Goal: Task Accomplishment & Management: Use online tool/utility

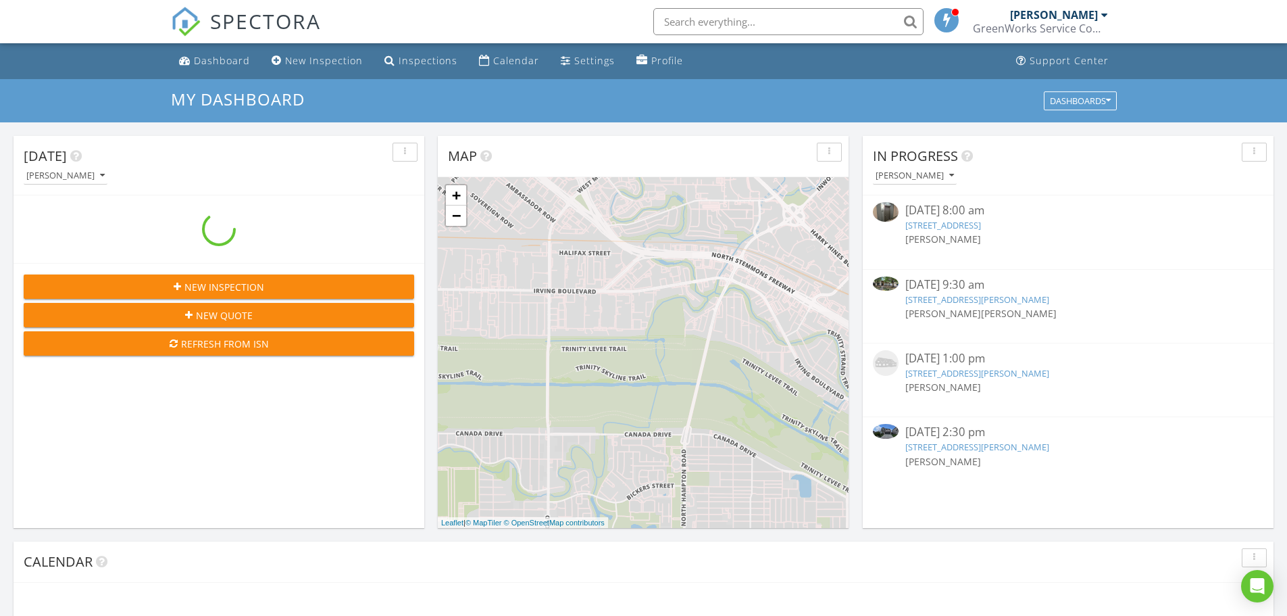
scroll to position [1251, 1308]
click at [795, 17] on input "text" at bounding box center [788, 21] width 270 height 27
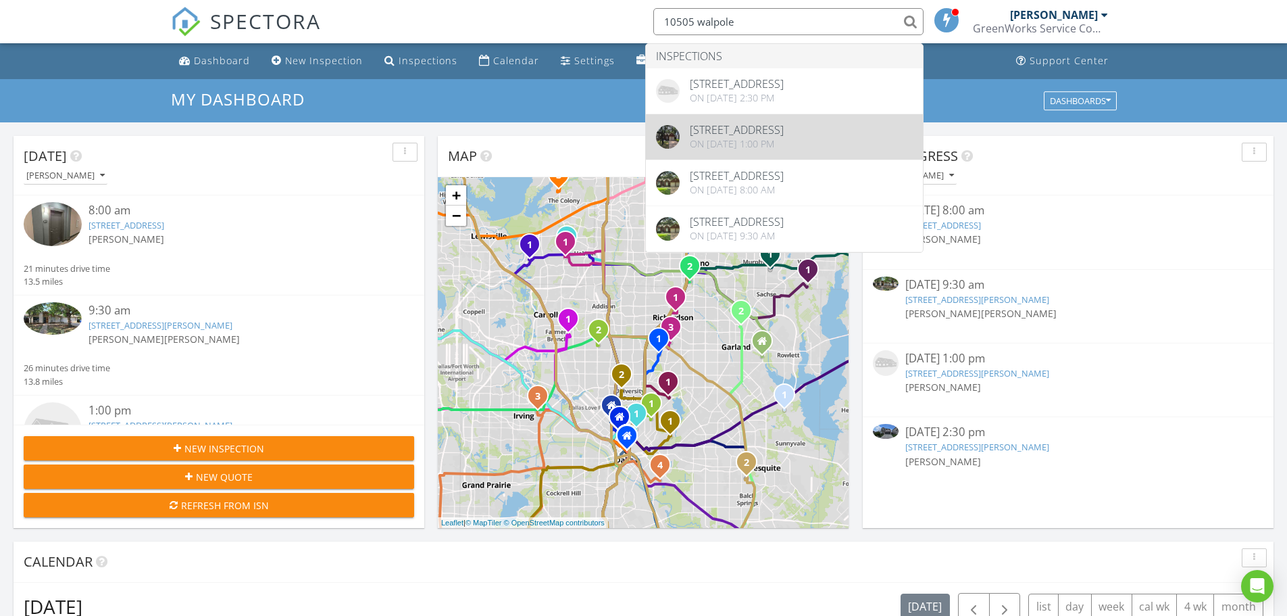
type input "10505 walpole"
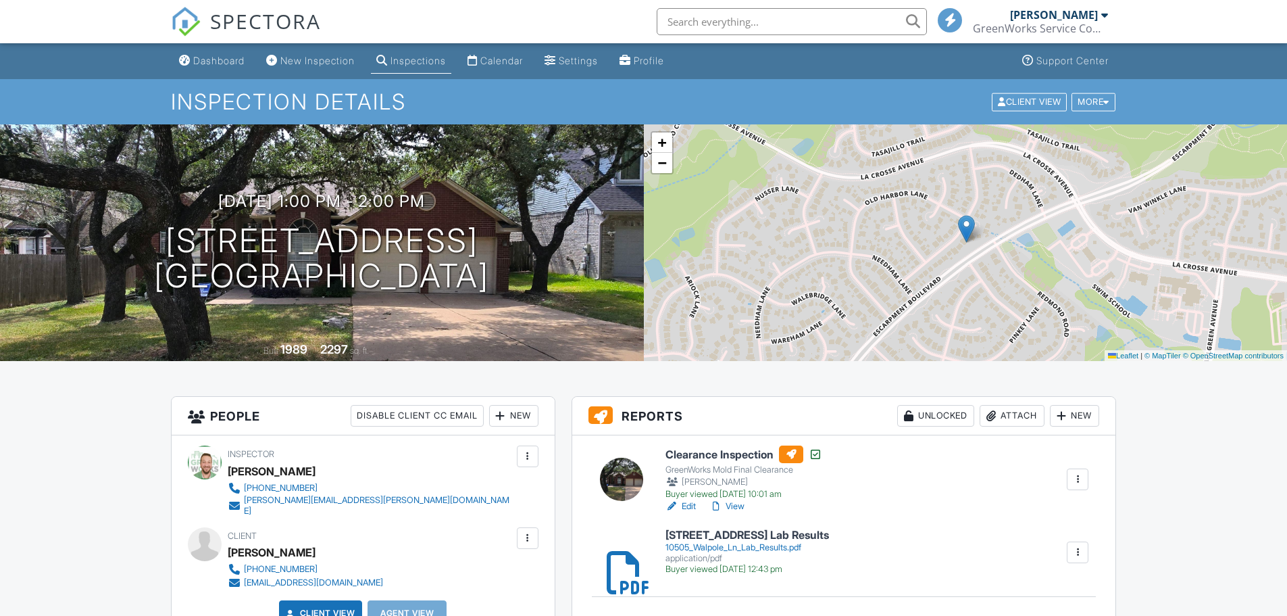
click at [717, 11] on input "text" at bounding box center [792, 21] width 270 height 27
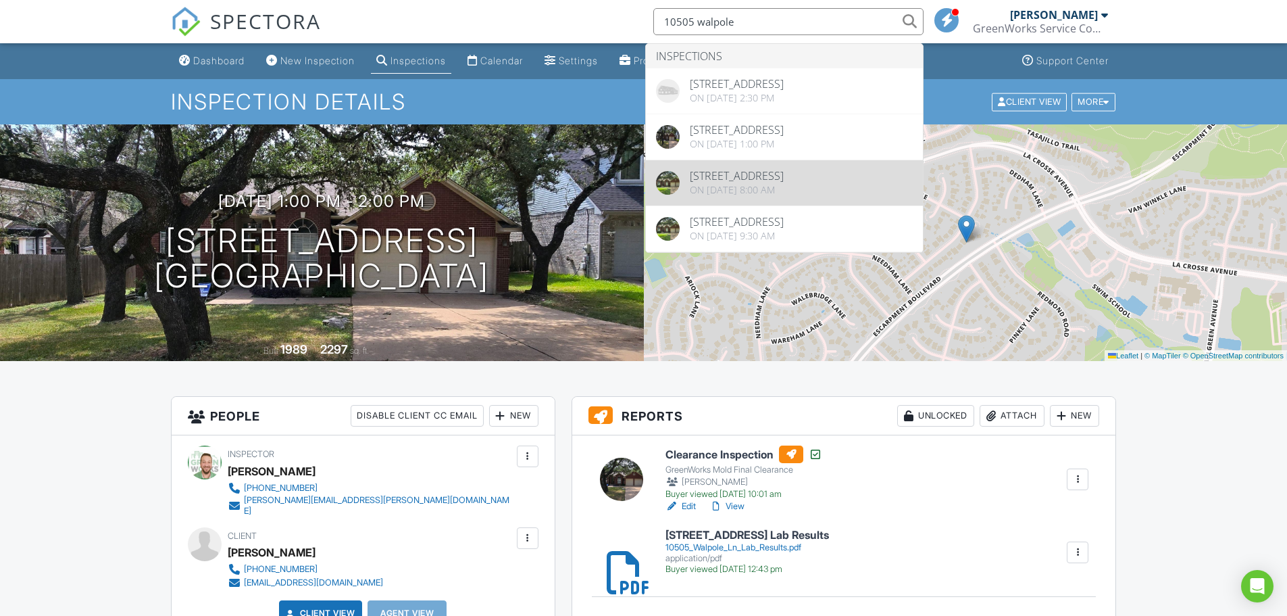
type input "10505 walpole"
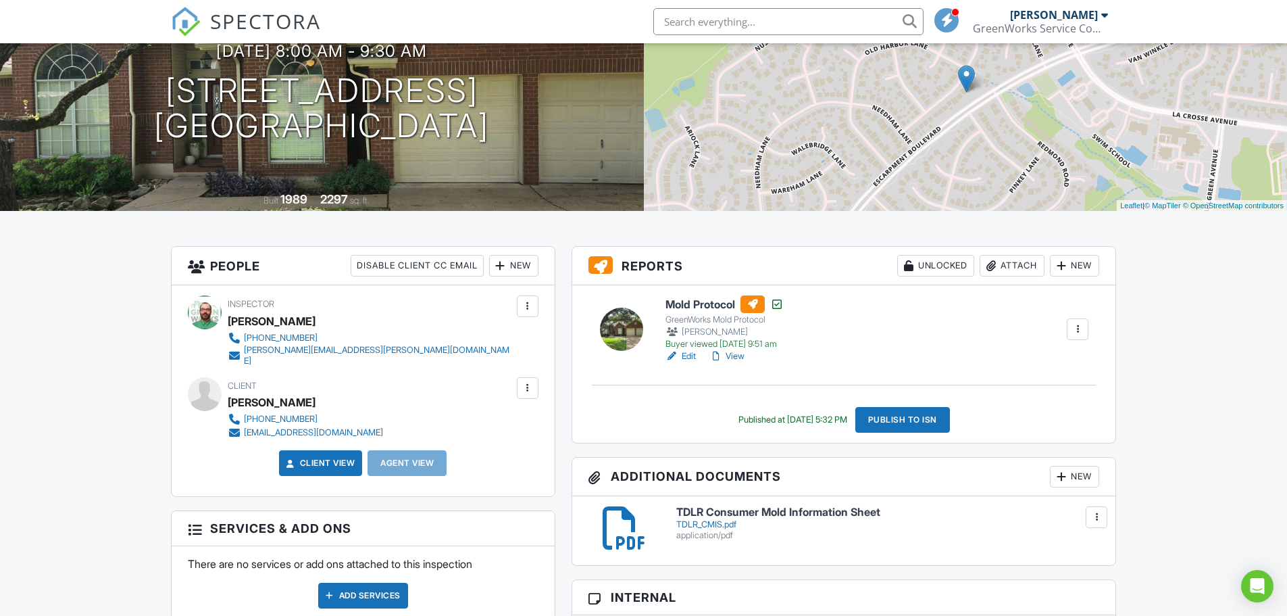
scroll to position [203, 0]
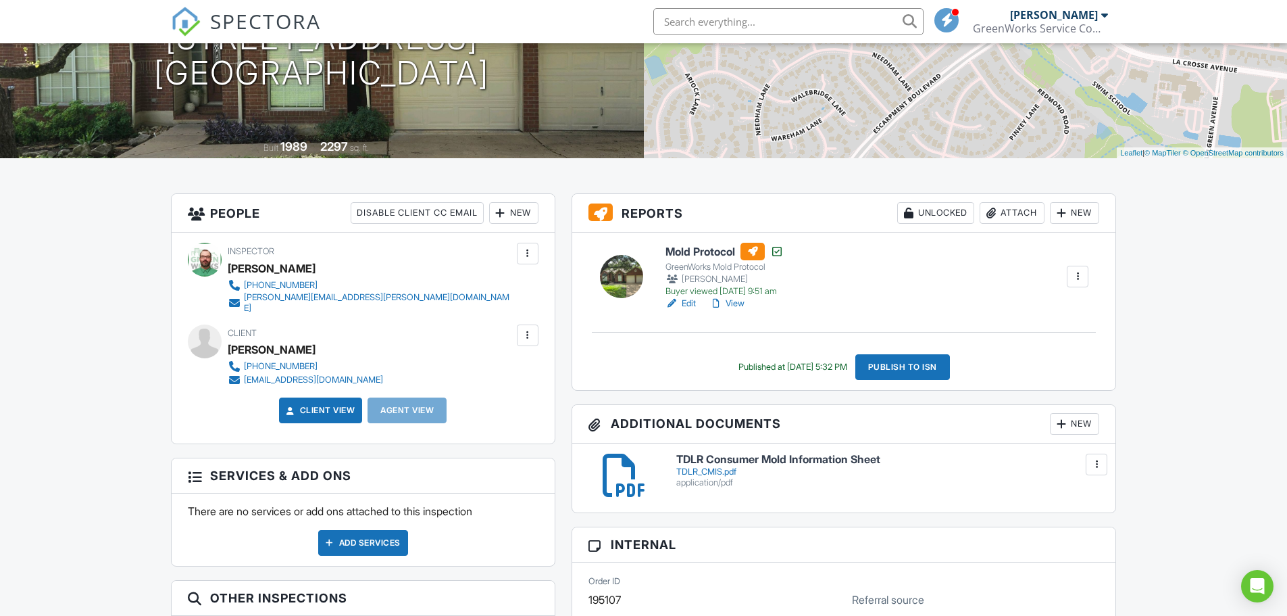
click at [689, 249] on h6 "Mold Protocol" at bounding box center [725, 252] width 118 height 18
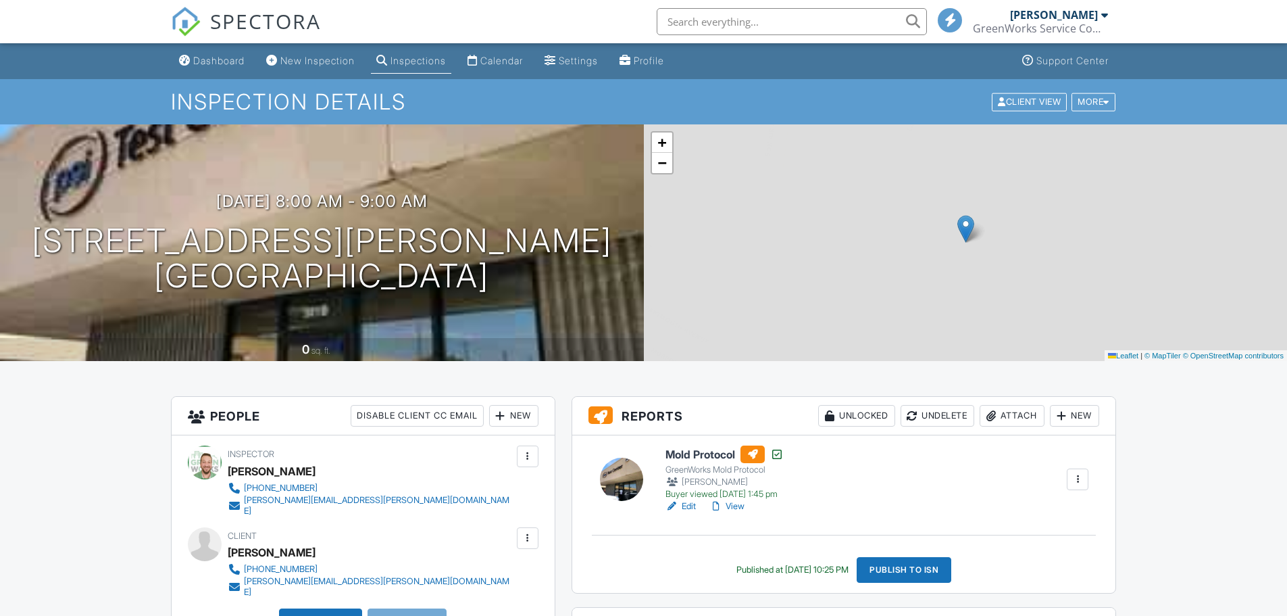
click at [935, 557] on div "Publish to ISN" at bounding box center [904, 570] width 95 height 26
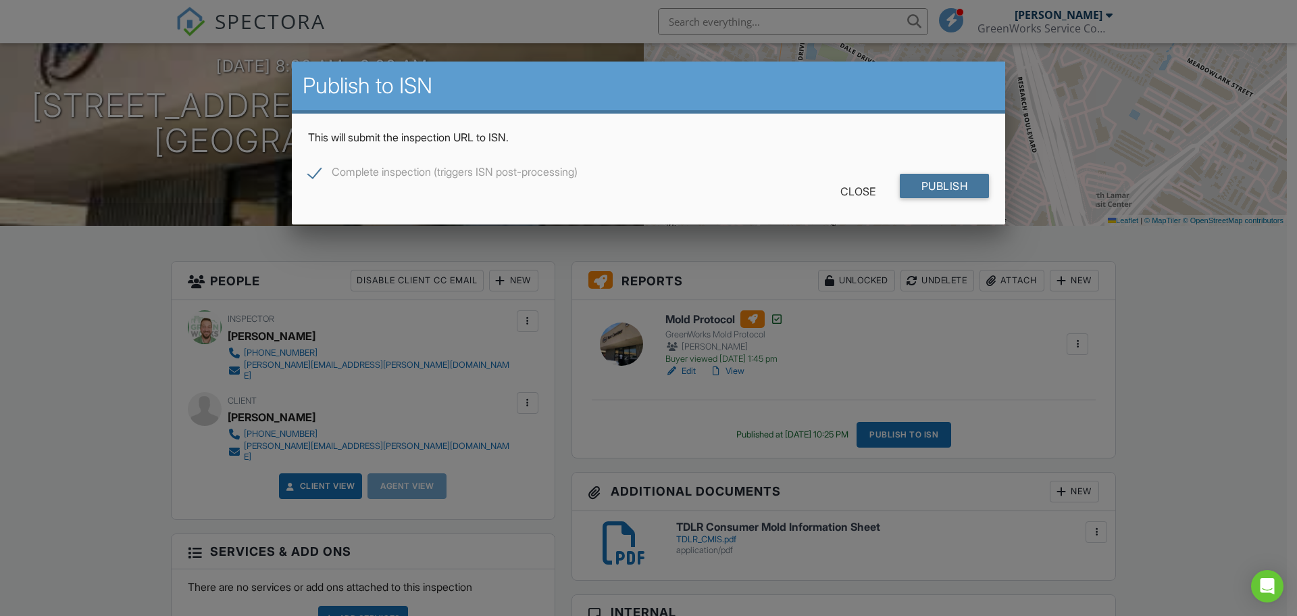
click at [930, 184] on input "Publish" at bounding box center [945, 186] width 90 height 24
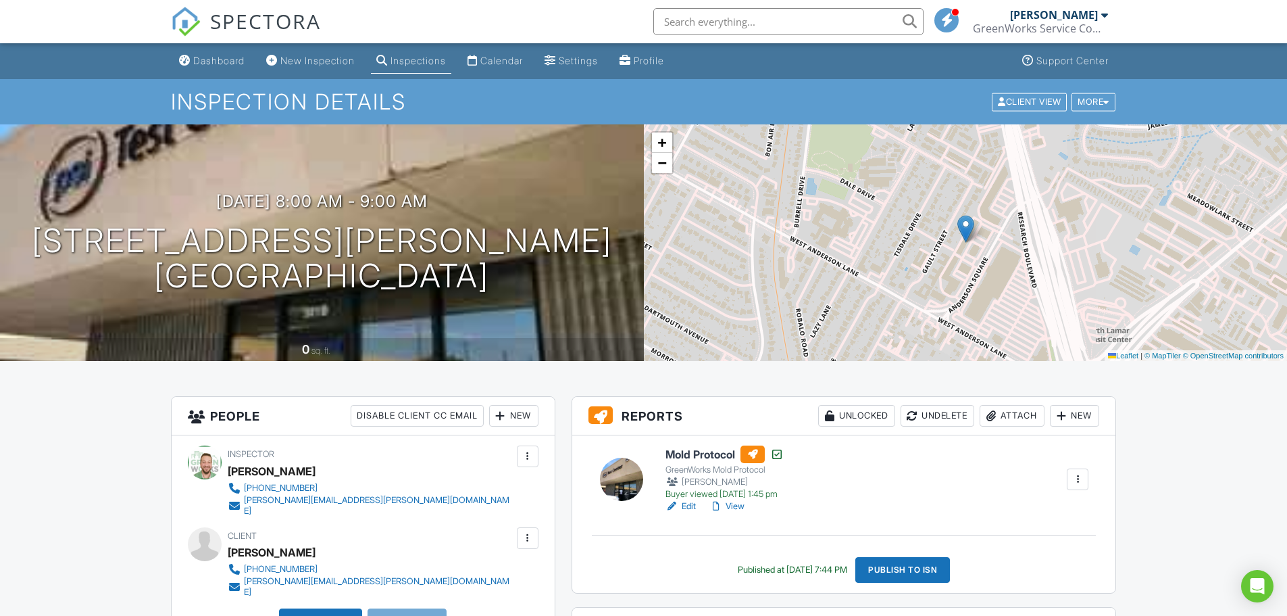
click at [922, 566] on div "Publish to ISN" at bounding box center [902, 570] width 95 height 26
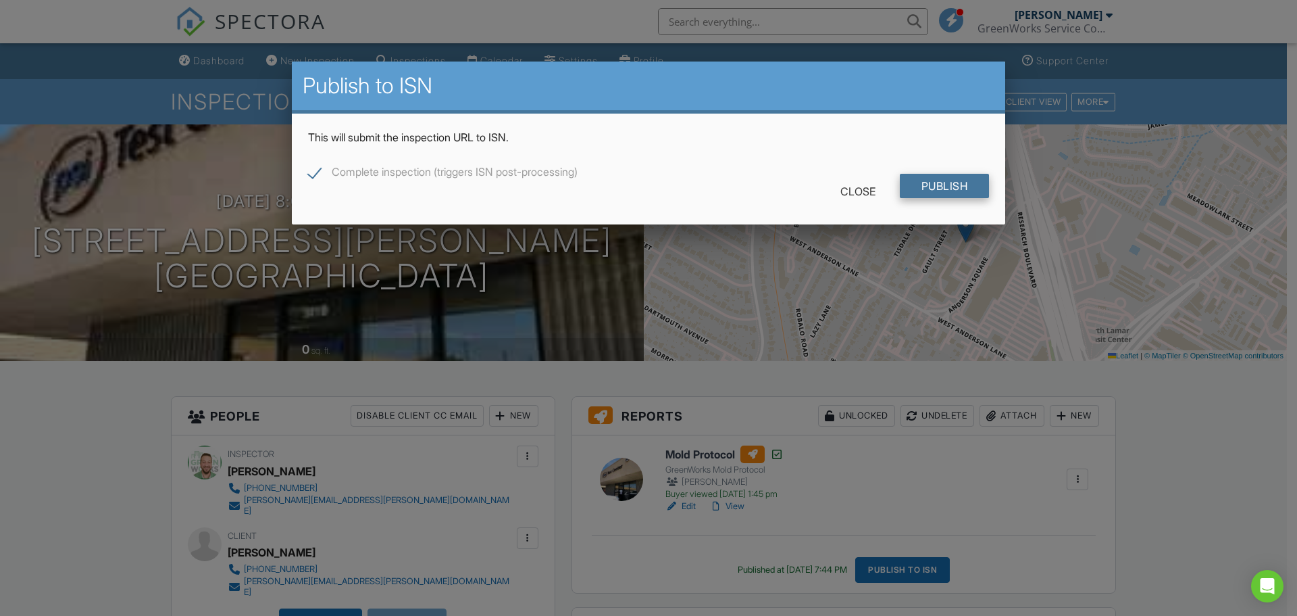
click at [930, 195] on input "Publish" at bounding box center [945, 186] width 90 height 24
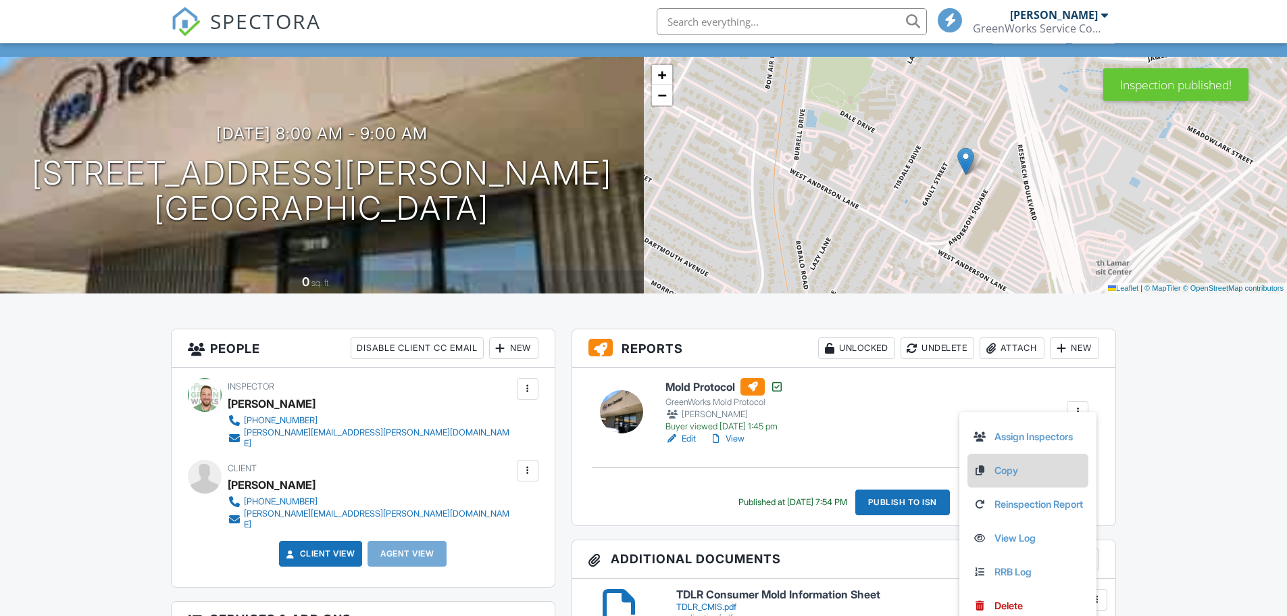
drag, startPoint x: 0, startPoint y: 0, endPoint x: 1007, endPoint y: 471, distance: 1112.0
click at [1007, 471] on link "Copy" at bounding box center [1028, 470] width 110 height 15
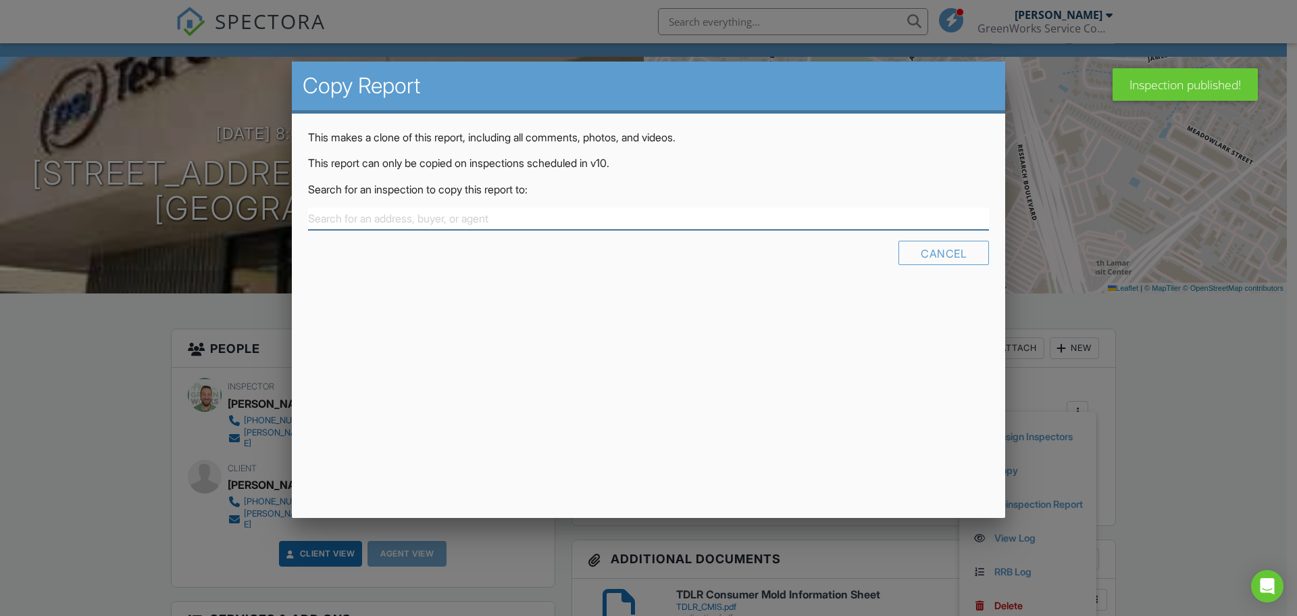
click at [524, 210] on input "text" at bounding box center [648, 218] width 681 height 22
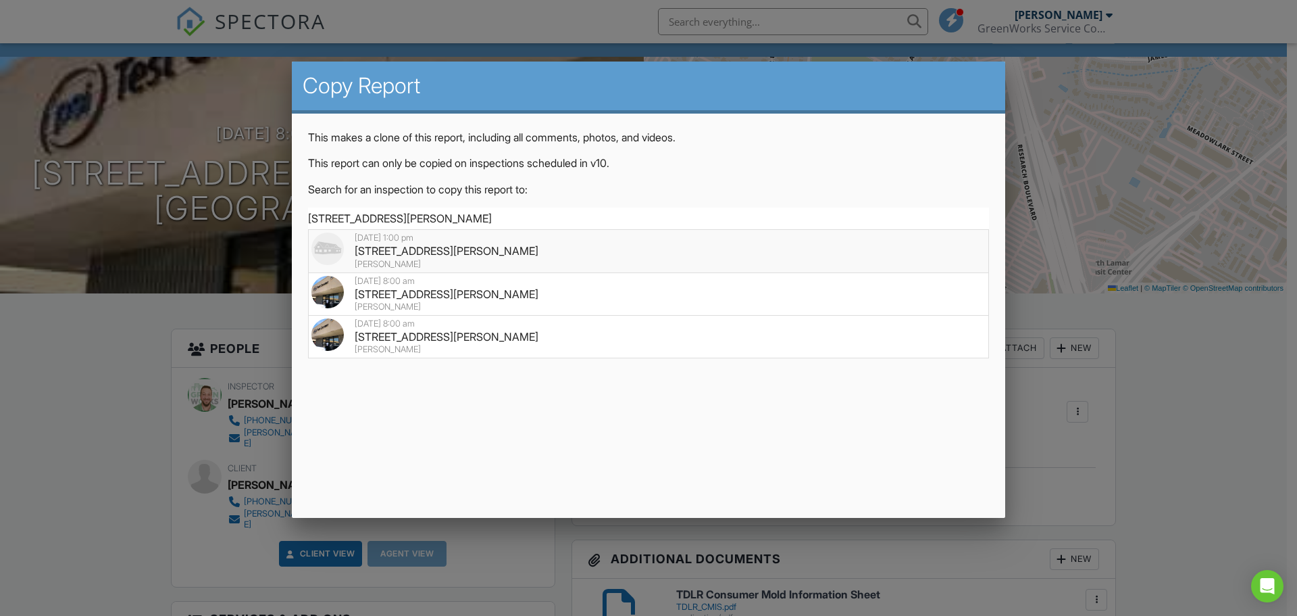
click at [480, 253] on div "8000 Anderson Square 301B, Austin, TX 78757" at bounding box center [648, 250] width 674 height 15
type input "8000 Anderson Square 301B, Austin, TX 78757"
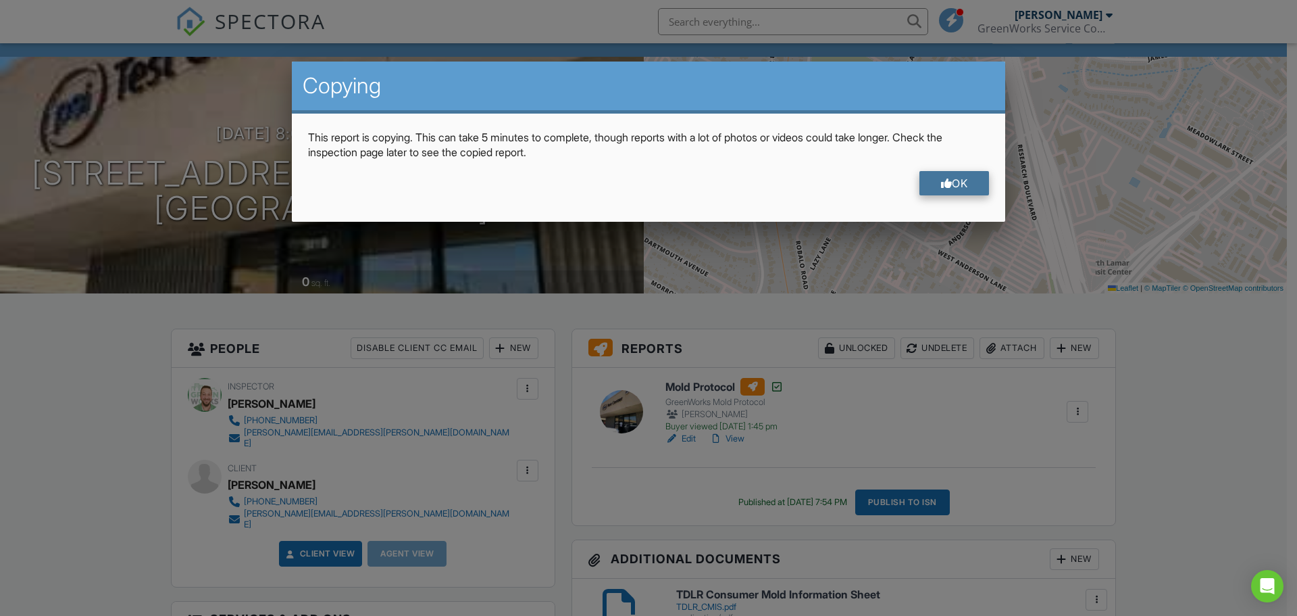
click at [930, 188] on div "OK" at bounding box center [955, 183] width 70 height 24
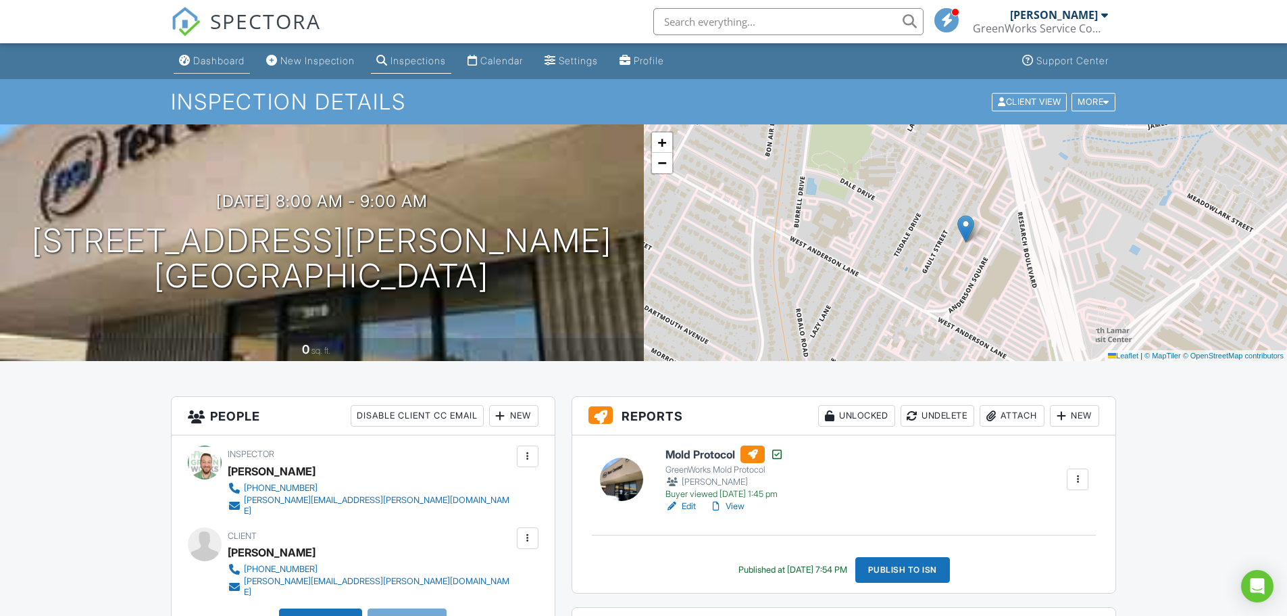
click at [205, 61] on div "Dashboard" at bounding box center [218, 60] width 51 height 11
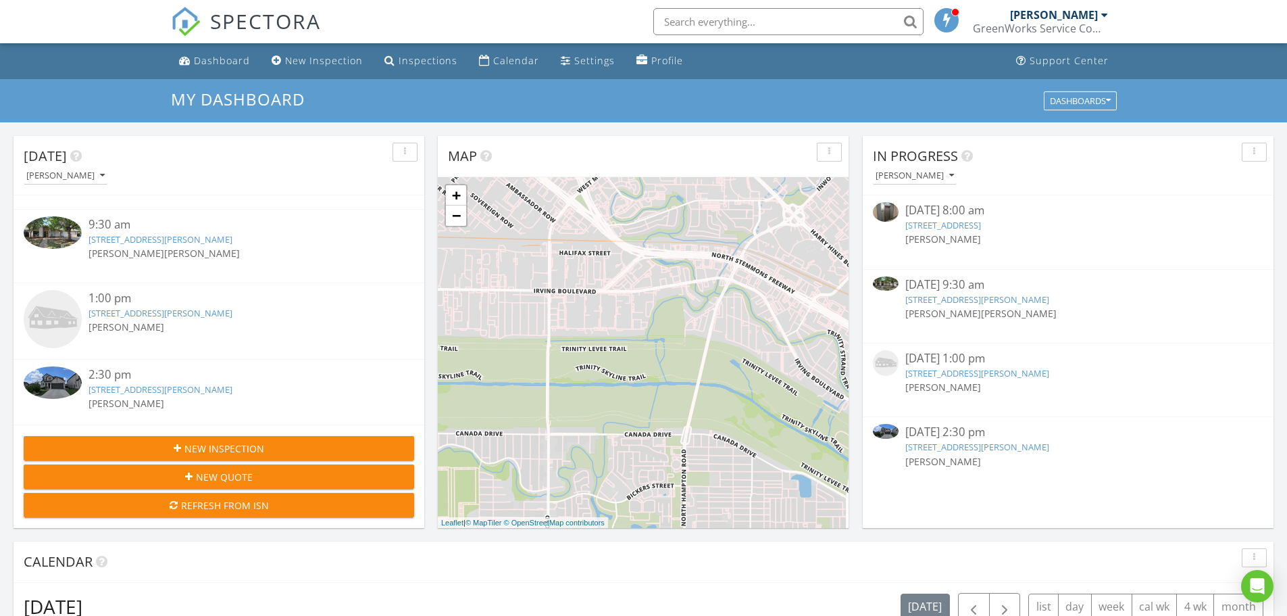
scroll to position [66, 0]
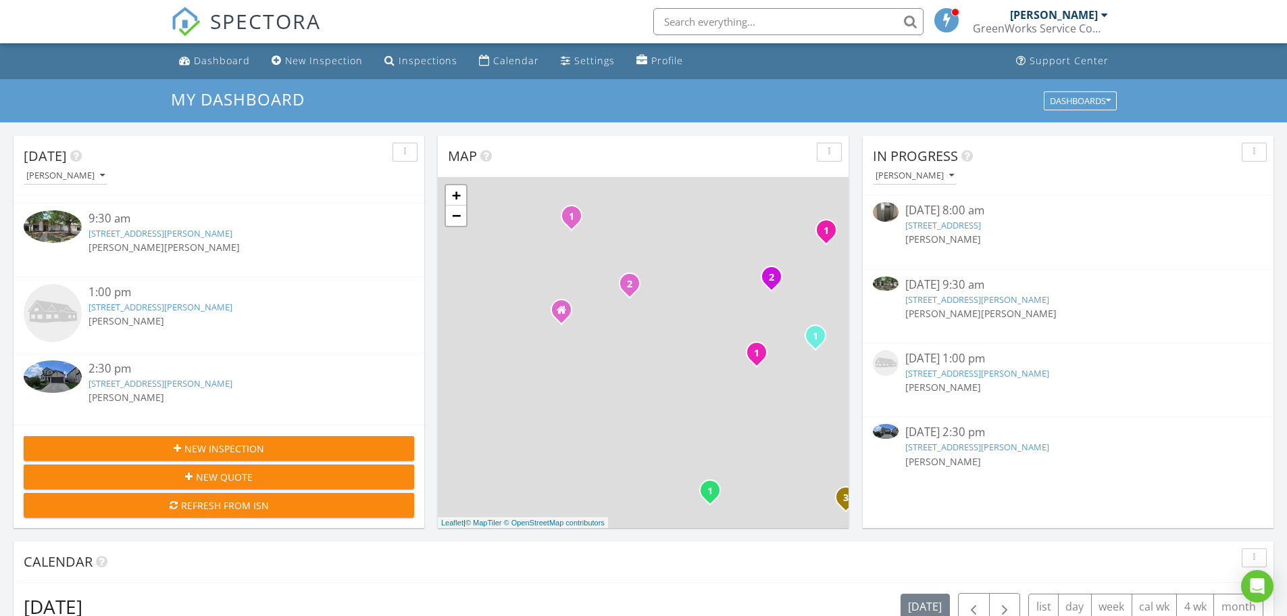
click at [194, 304] on link "[STREET_ADDRESS][PERSON_NAME]" at bounding box center [161, 307] width 144 height 12
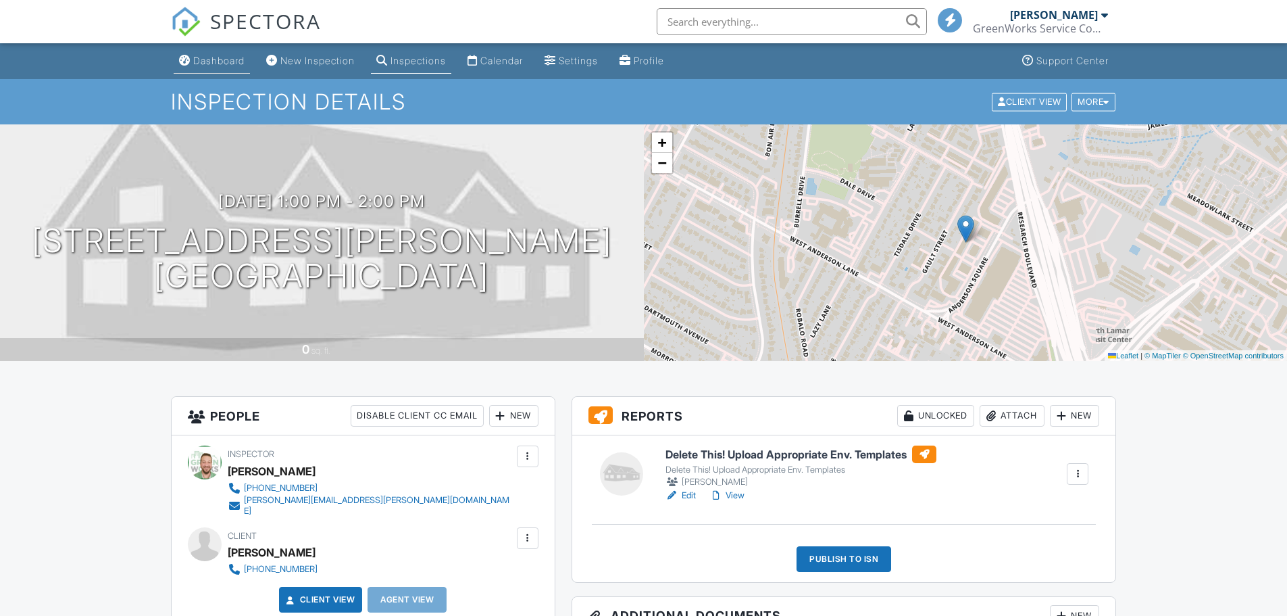
click at [224, 64] on div "Dashboard" at bounding box center [218, 60] width 51 height 11
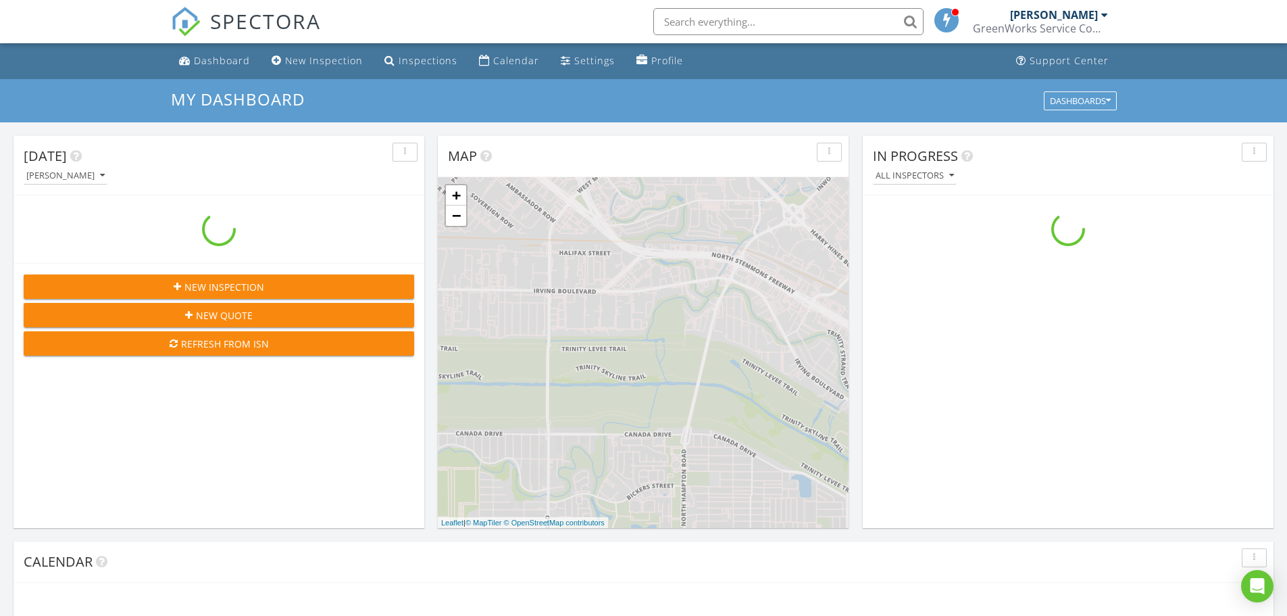
scroll to position [1251, 1308]
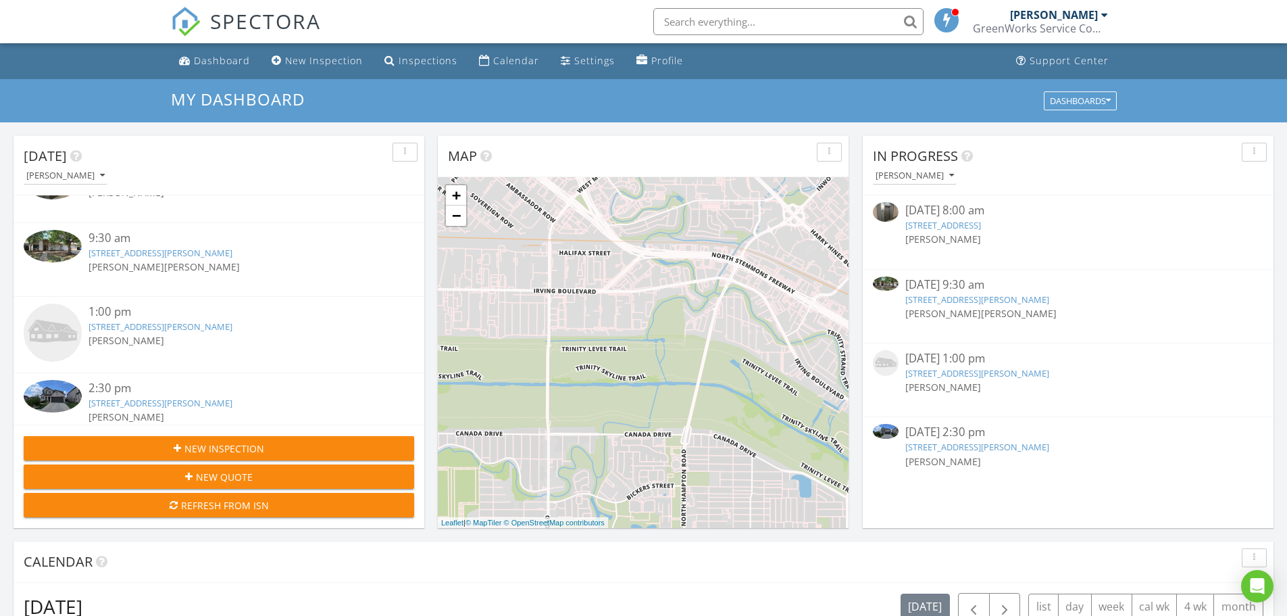
scroll to position [66, 0]
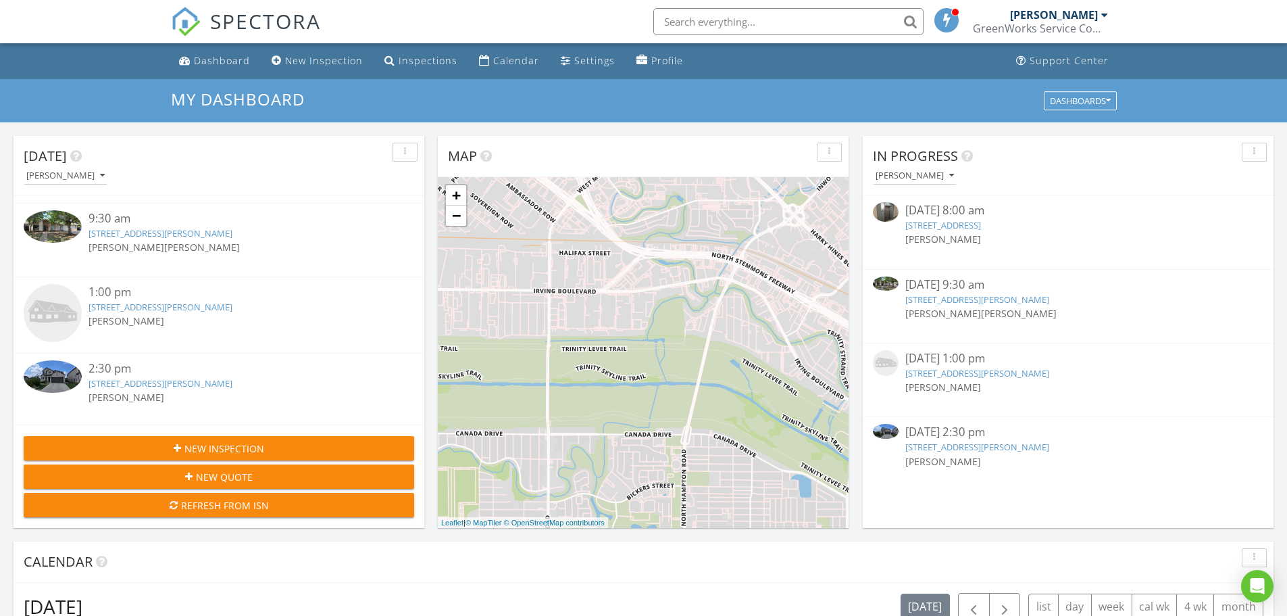
click at [203, 309] on link "[STREET_ADDRESS][PERSON_NAME]" at bounding box center [161, 307] width 144 height 12
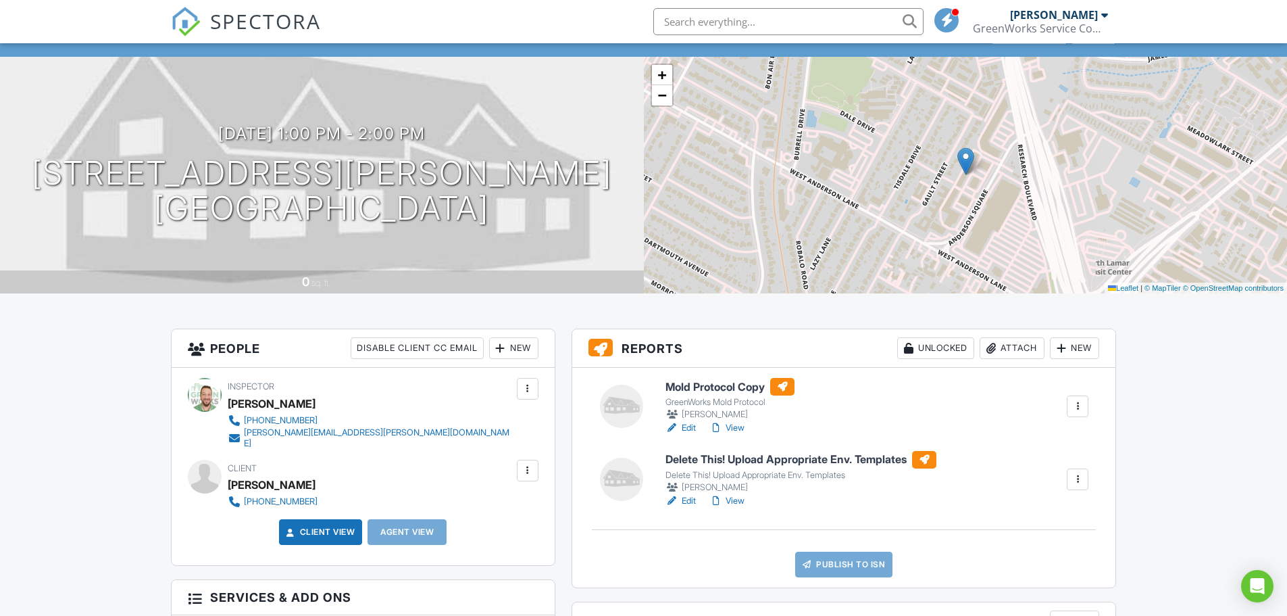
click at [1076, 477] on div at bounding box center [1078, 479] width 14 height 14
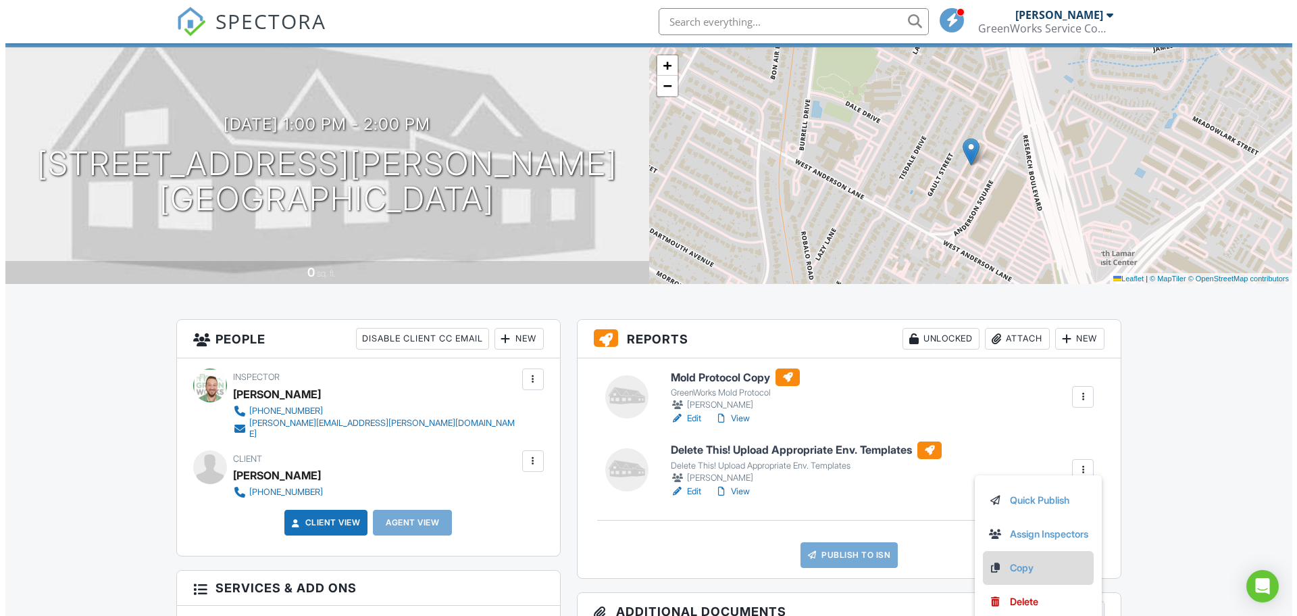
scroll to position [135, 0]
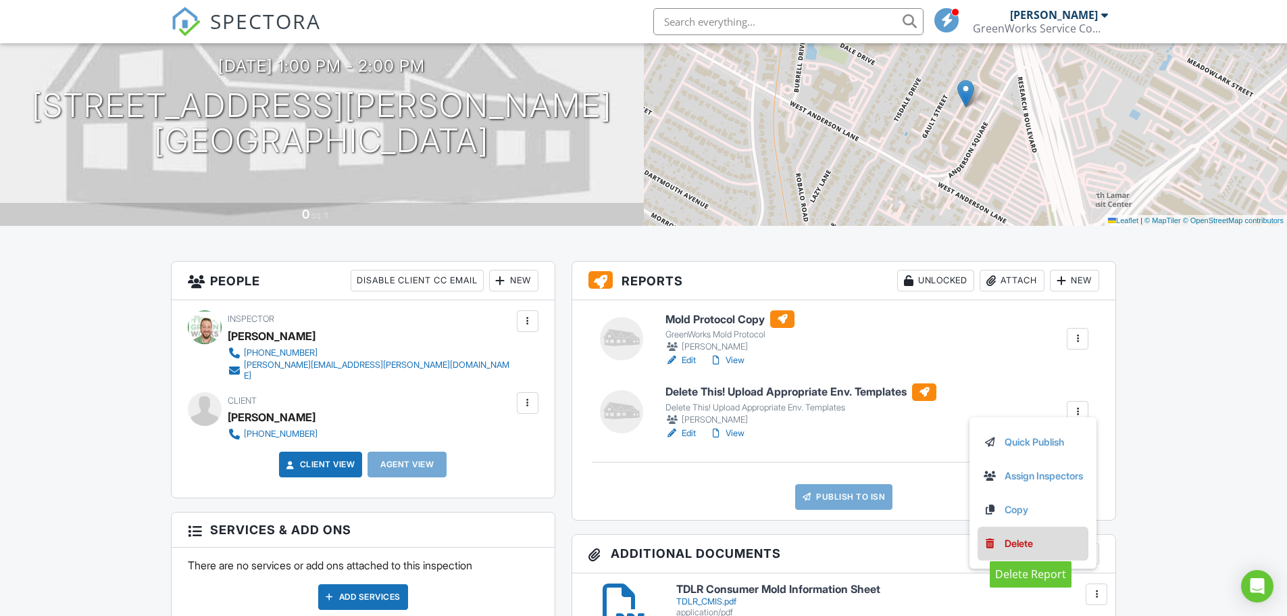
click at [997, 545] on link "Delete" at bounding box center [1033, 543] width 100 height 15
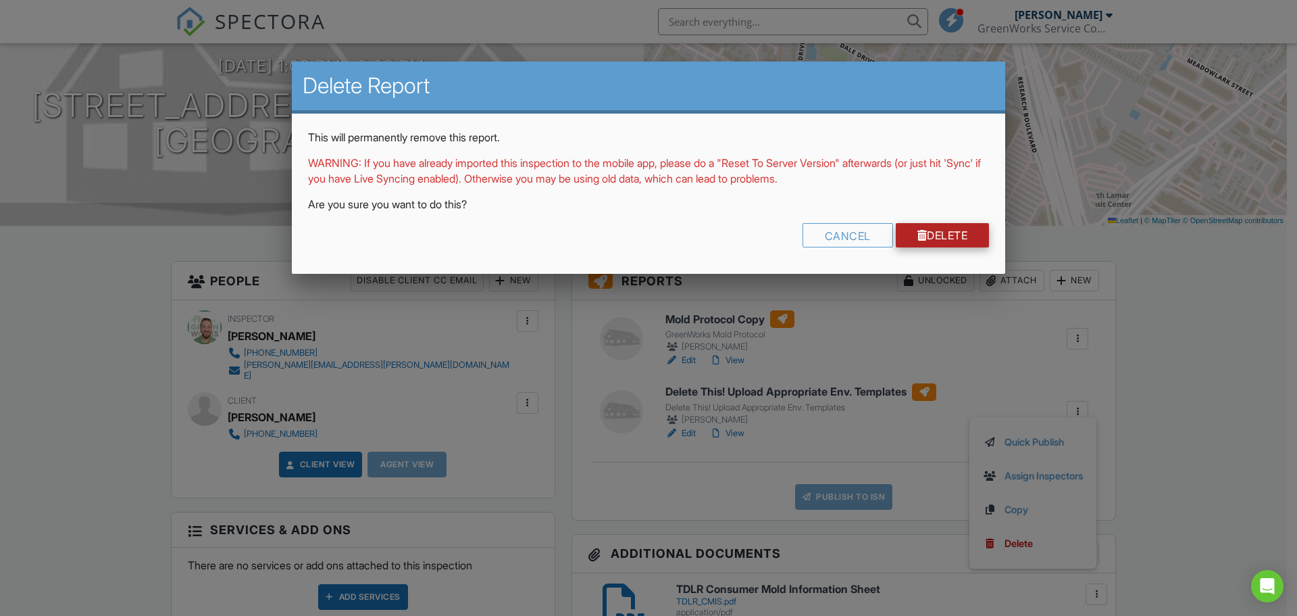
click at [932, 233] on link "Delete" at bounding box center [943, 235] width 94 height 24
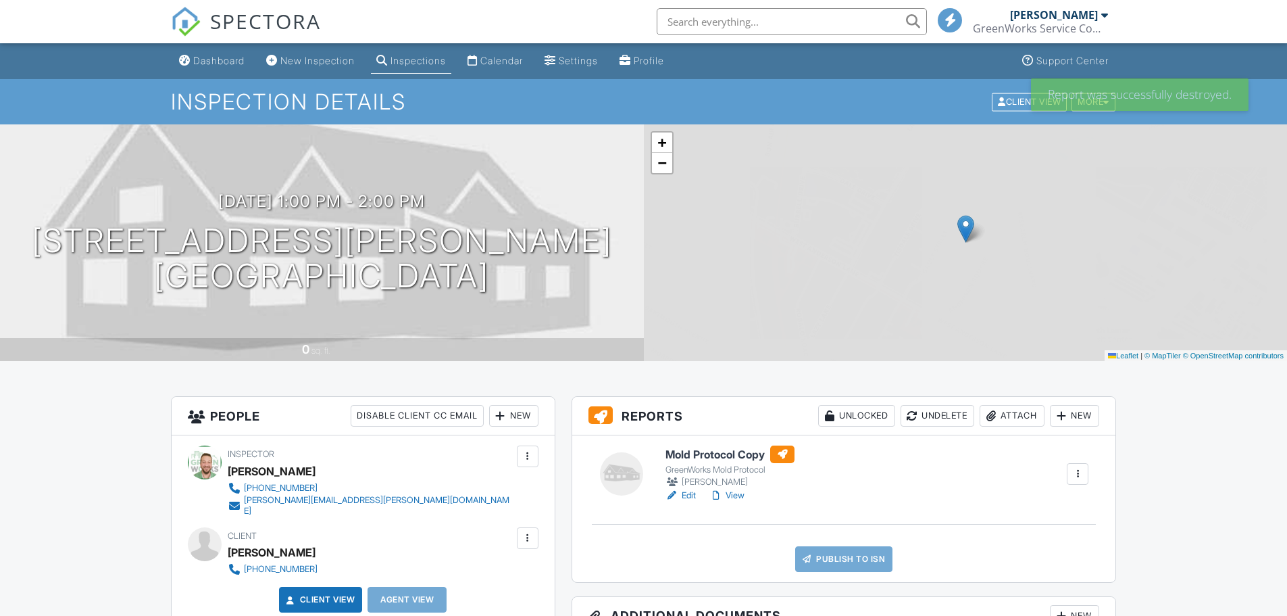
click at [718, 457] on h6 "Mold Protocol Copy" at bounding box center [730, 454] width 129 height 18
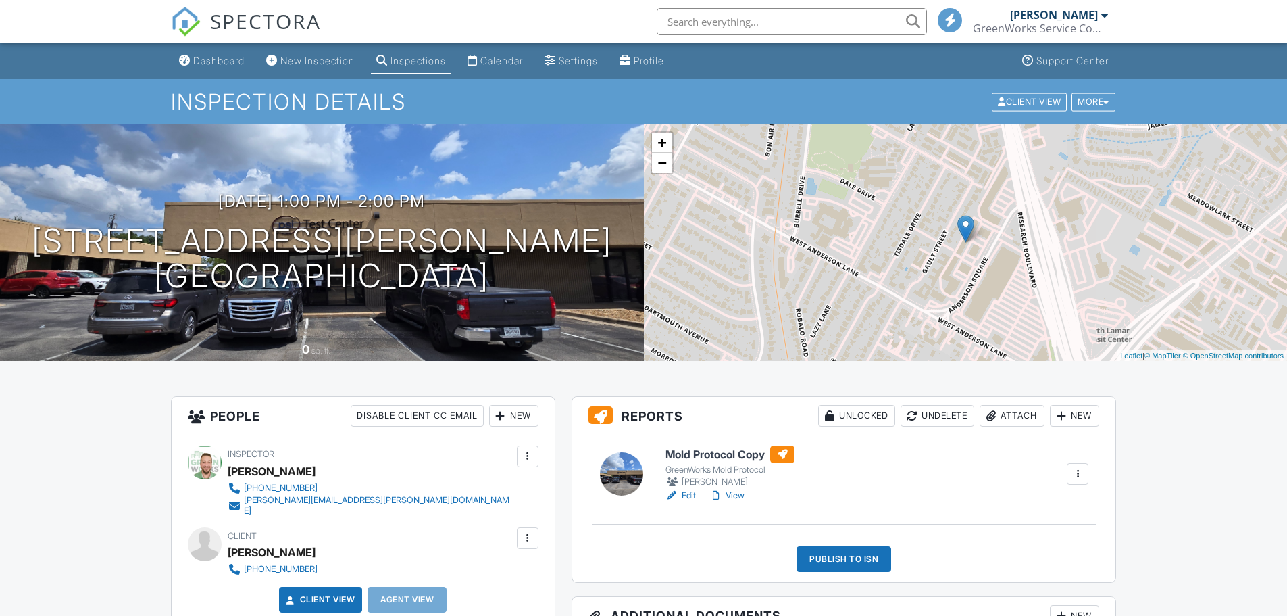
click at [836, 557] on div "Publish to ISN" at bounding box center [844, 559] width 95 height 26
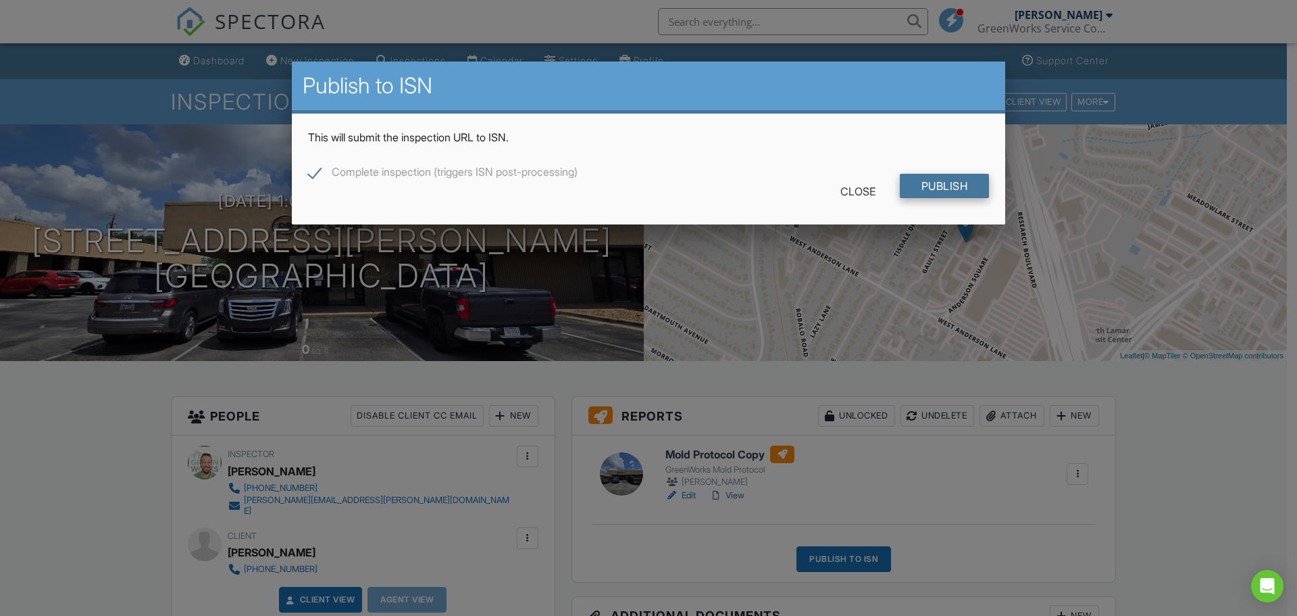
click at [924, 183] on input "Publish" at bounding box center [945, 186] width 90 height 24
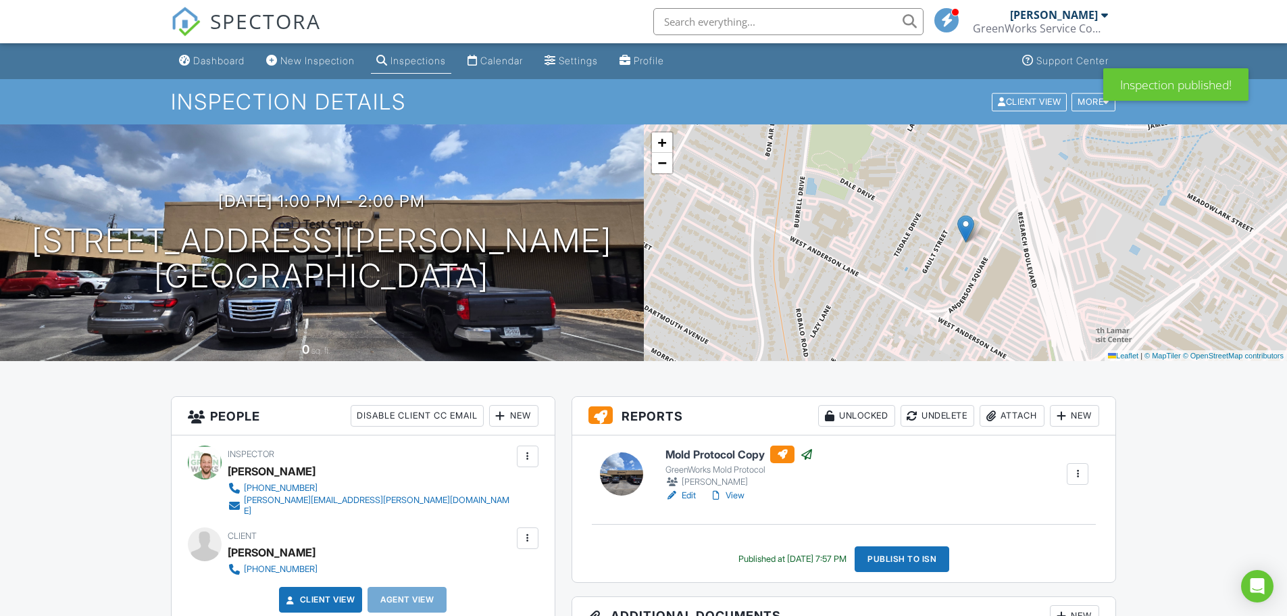
click at [745, 454] on h6 "Mold Protocol Copy" at bounding box center [740, 454] width 148 height 18
click at [919, 561] on div "Publish to ISN" at bounding box center [902, 559] width 95 height 26
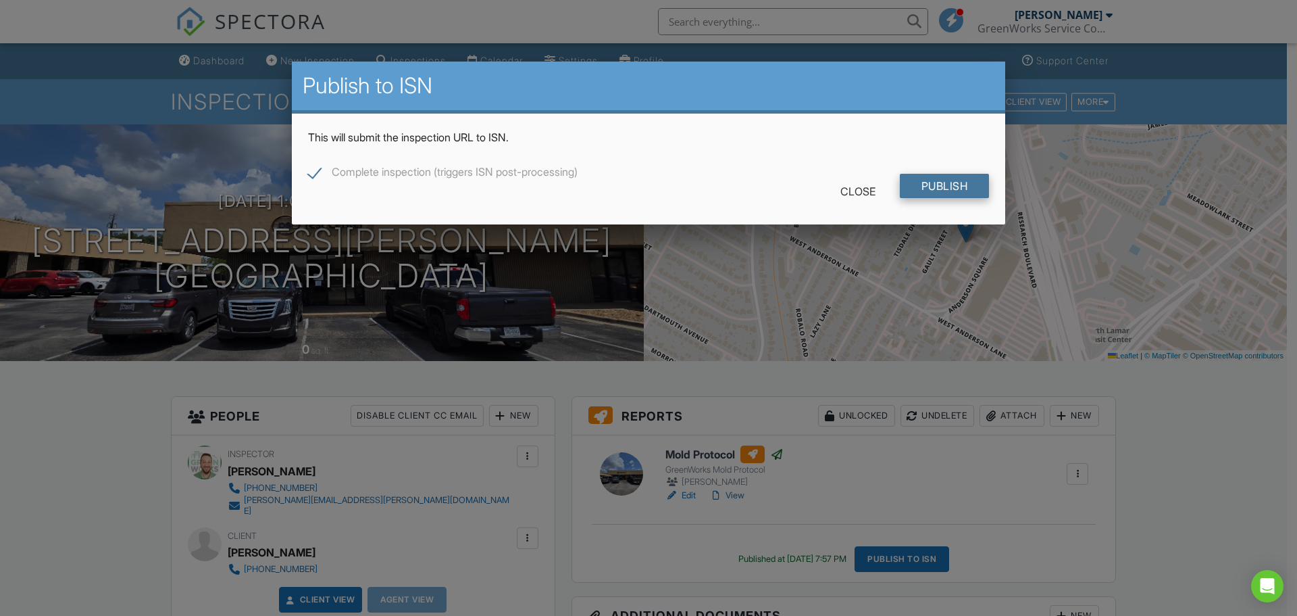
click at [919, 193] on input "Publish" at bounding box center [945, 186] width 90 height 24
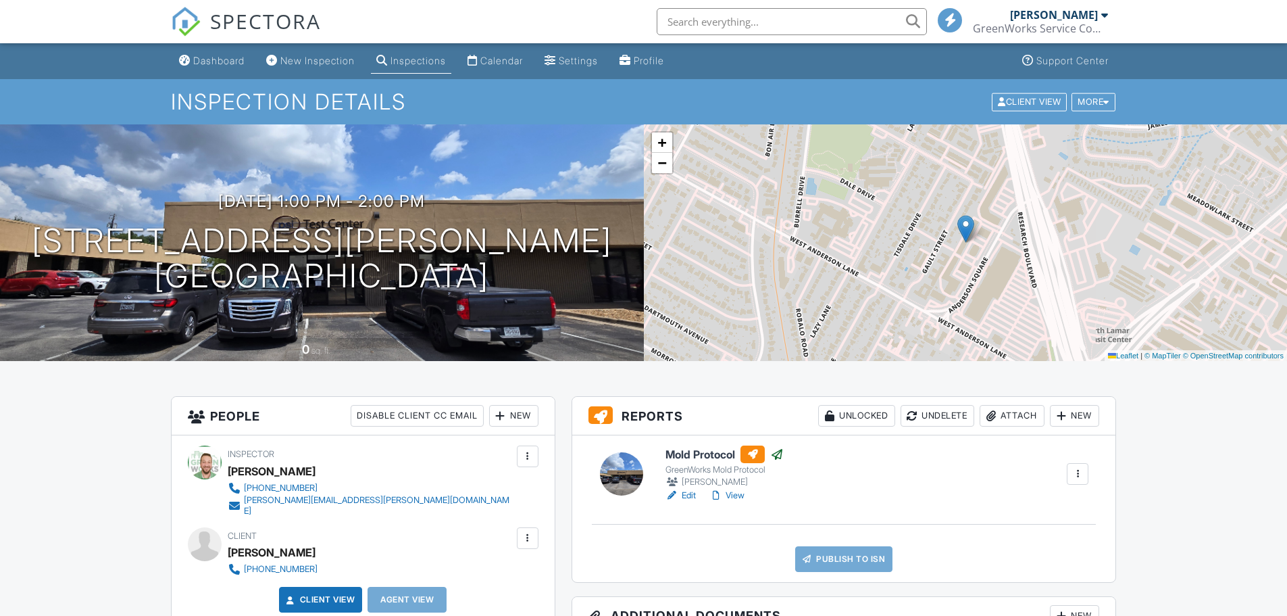
click at [840, 546] on link "Publish to ISN" at bounding box center [843, 559] width 97 height 26
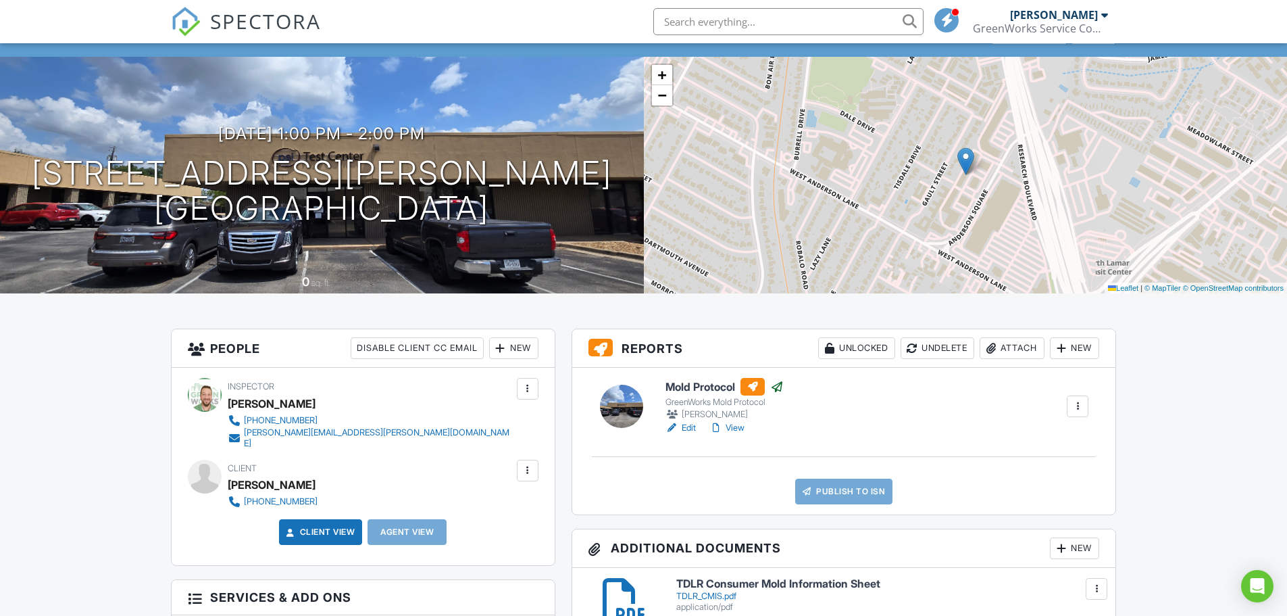
click at [711, 386] on h6 "Mold Protocol" at bounding box center [725, 387] width 118 height 18
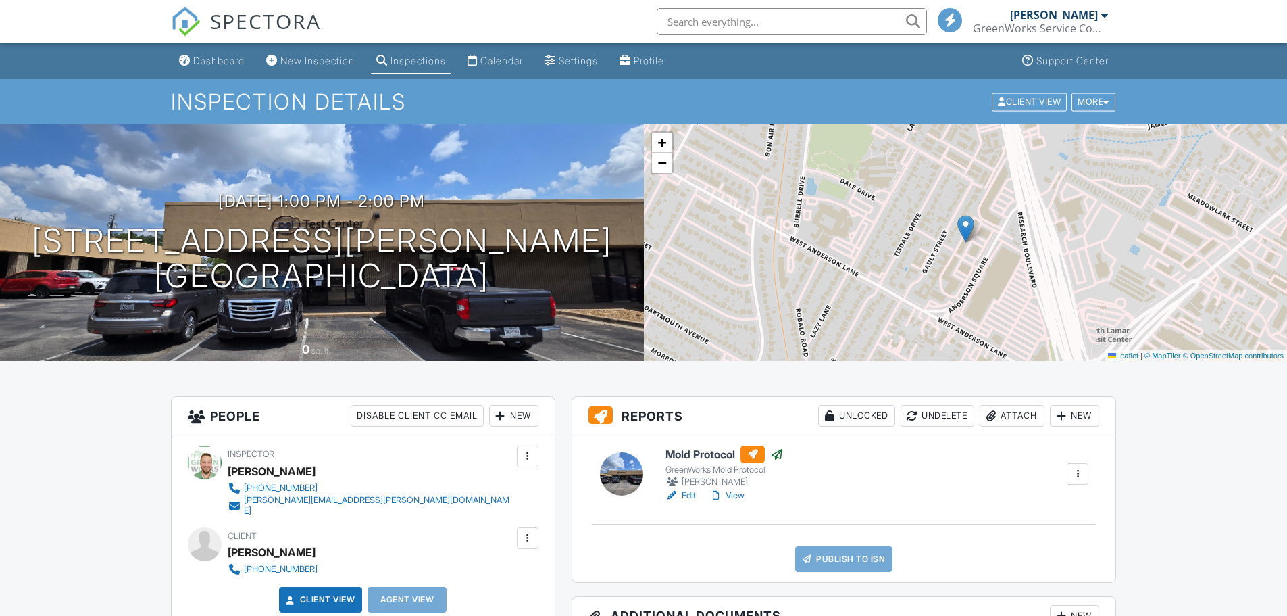
click at [848, 546] on link "Publish to ISN" at bounding box center [843, 559] width 97 height 26
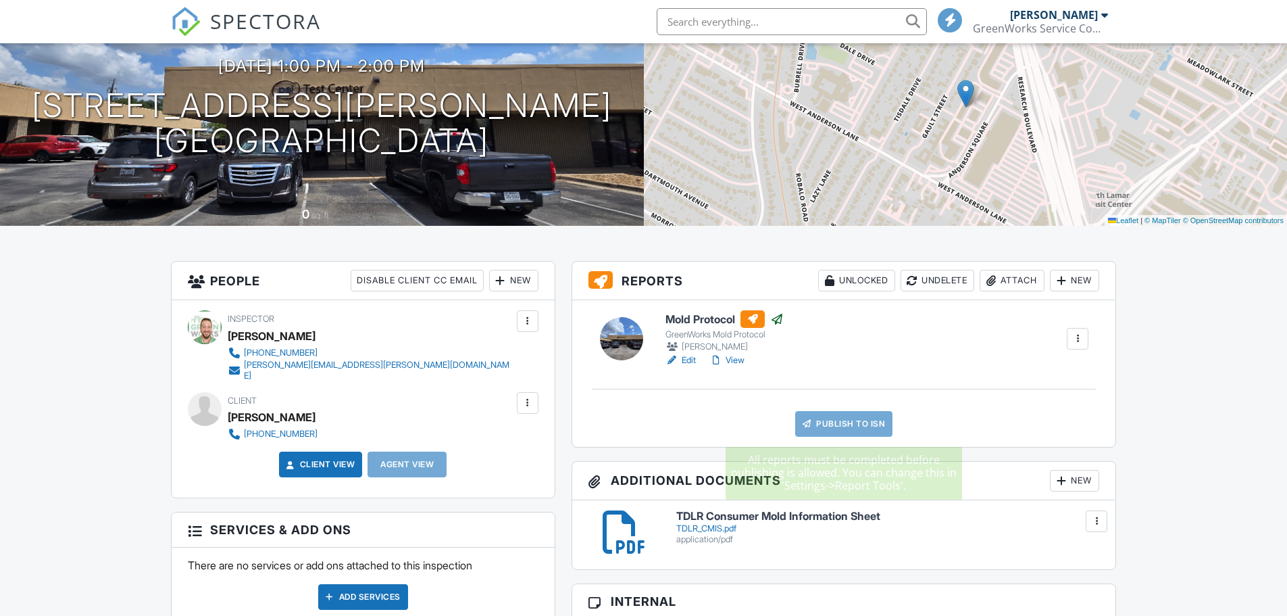
scroll to position [135, 0]
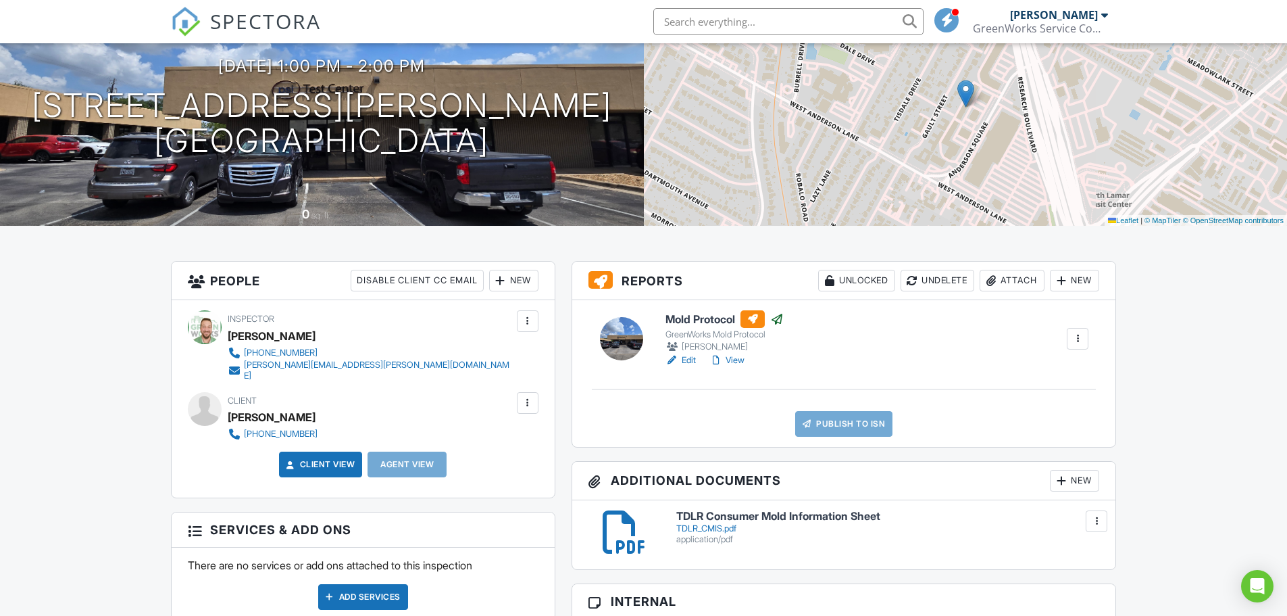
click at [1077, 343] on div at bounding box center [1078, 339] width 14 height 14
click at [726, 407] on div "Mold Protocol GreenWorks Mold Protocol [PERSON_NAME] Edit View Quick Publish As…" at bounding box center [844, 373] width 544 height 147
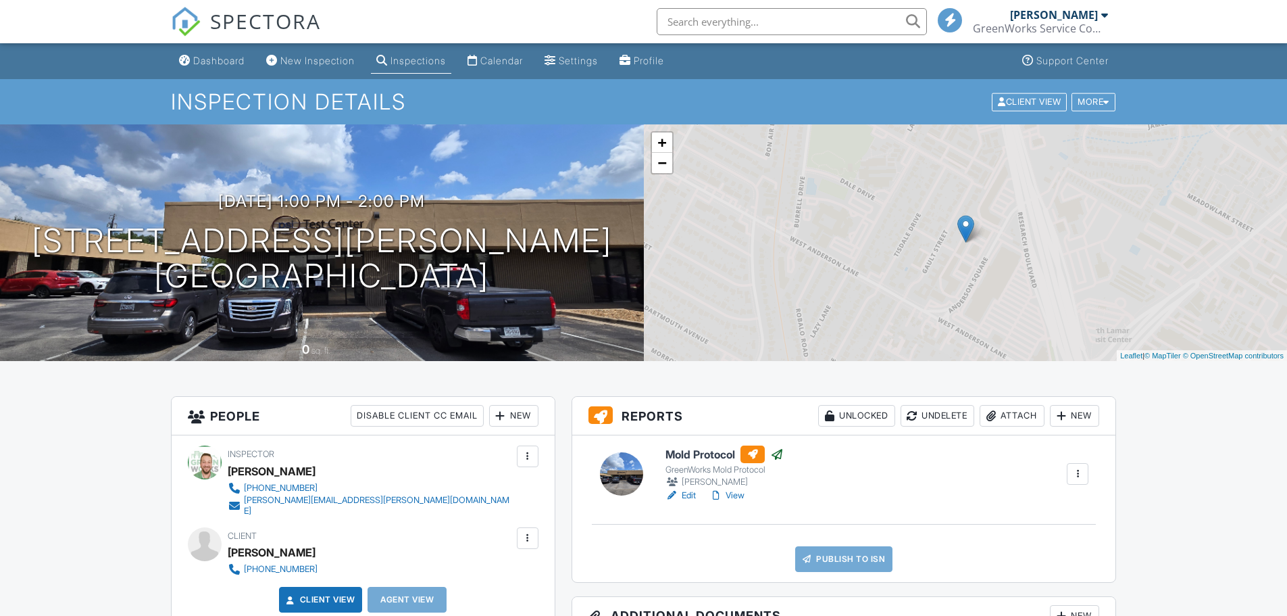
scroll to position [135, 0]
